Goal: Go to known website: Go to known website

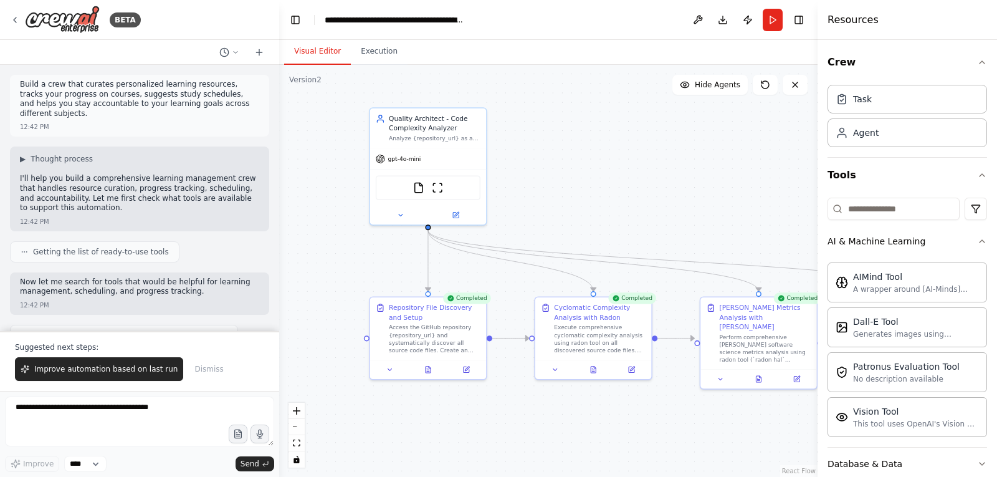
scroll to position [11774, 0]
